Goal: Find specific page/section: Find specific page/section

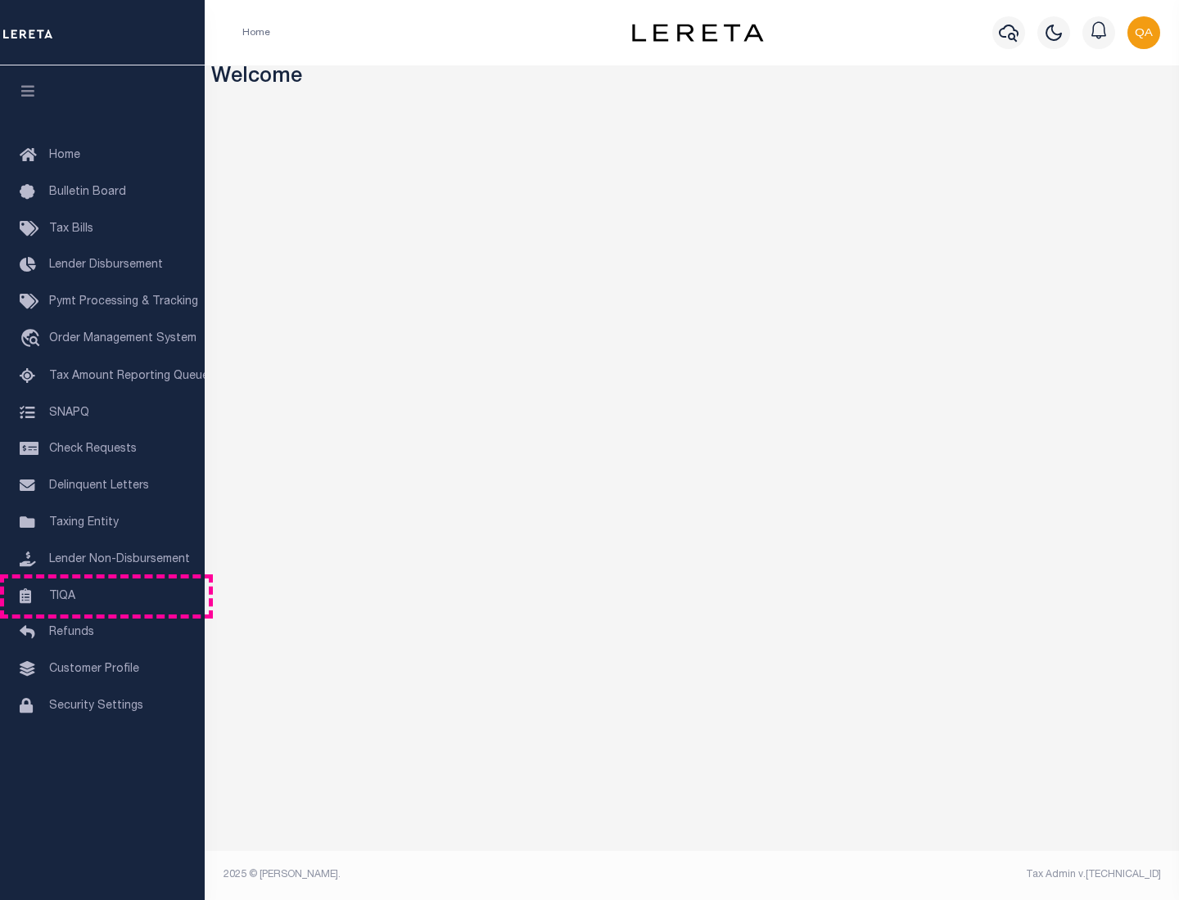
click at [102, 596] on link "TIQA" at bounding box center [102, 597] width 205 height 37
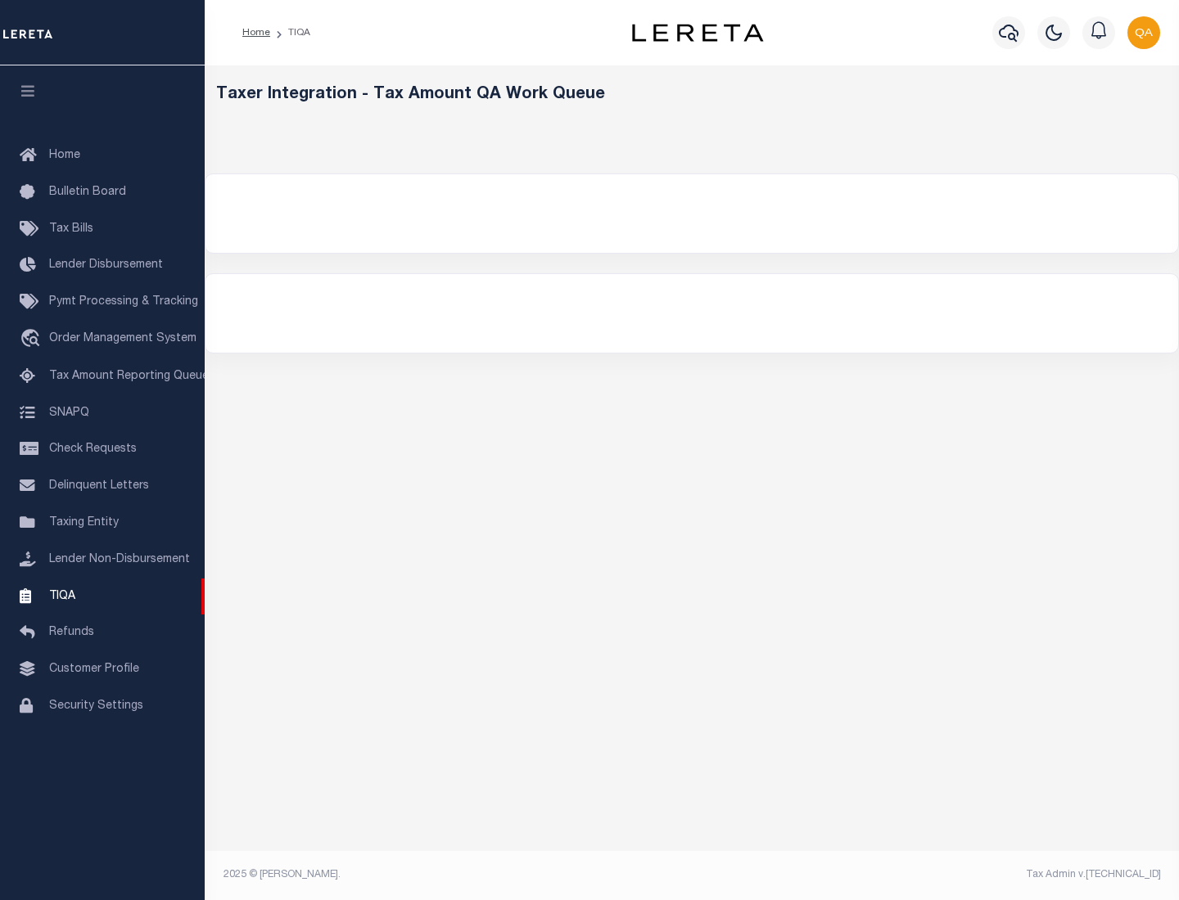
select select "200"
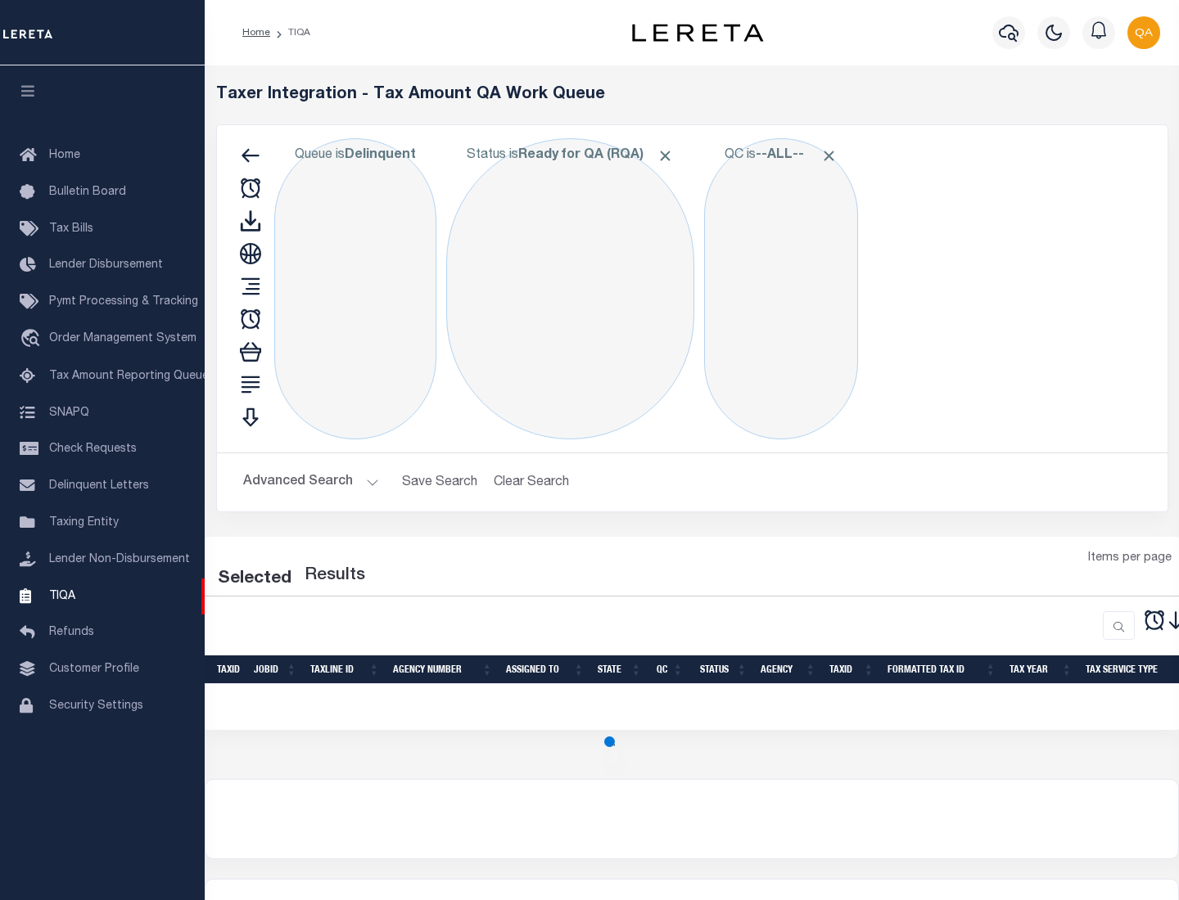
select select "200"
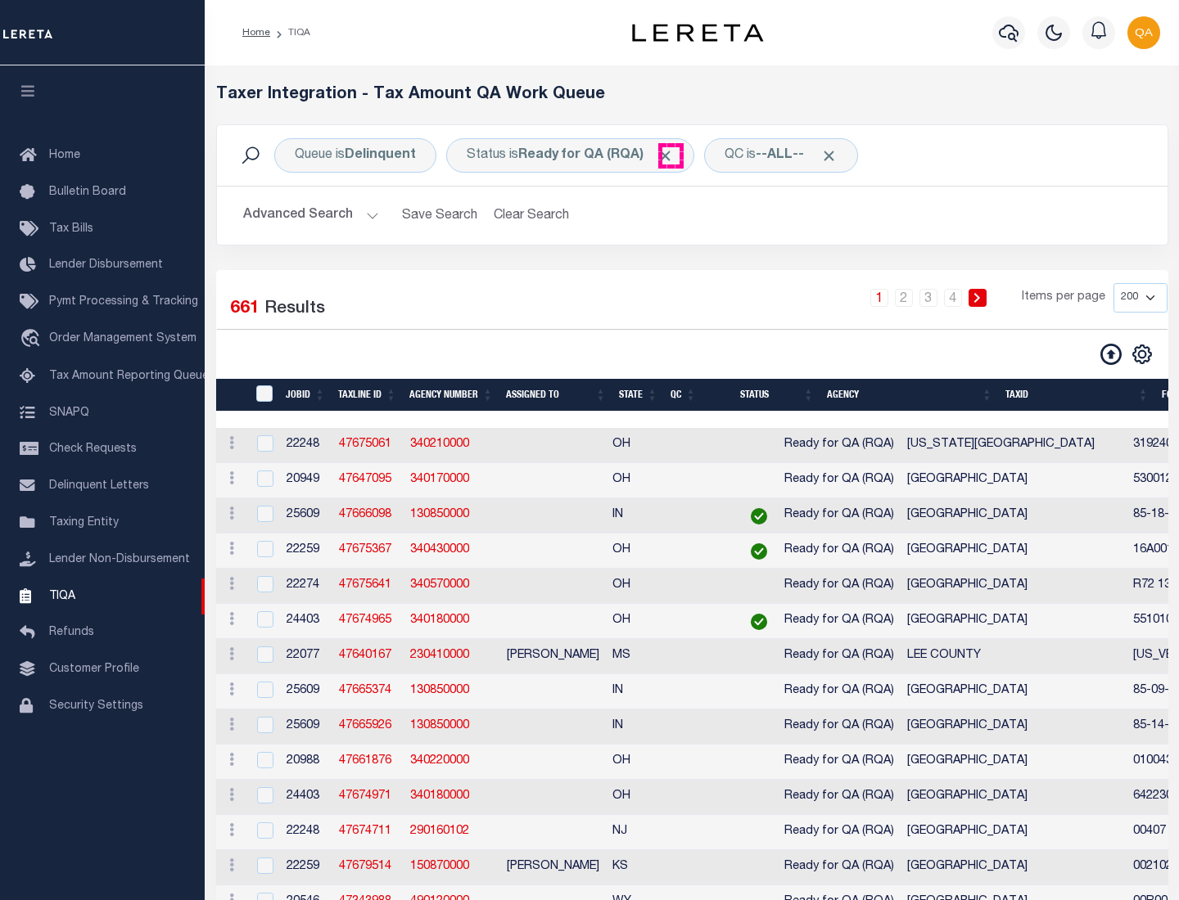
click at [670, 156] on span "Click to Remove" at bounding box center [664, 155] width 17 height 17
